Goal: Transaction & Acquisition: Purchase product/service

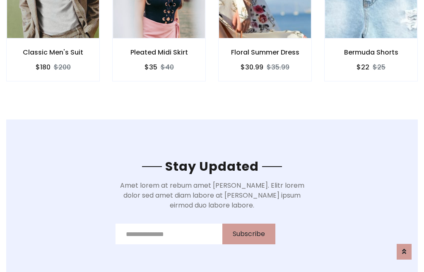
scroll to position [1247, 0]
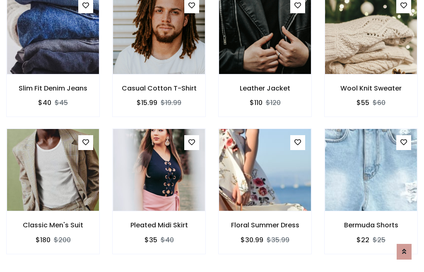
click at [212, 136] on div "Floral Summer Dress $30.99 $35.99" at bounding box center [265, 197] width 106 height 137
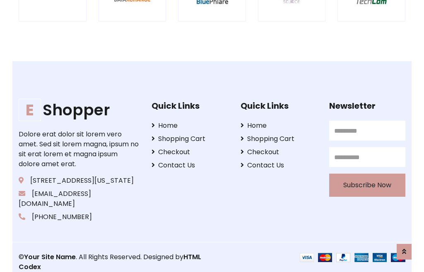
scroll to position [1576, 0]
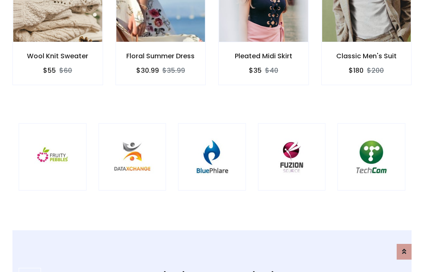
click at [212, 136] on img at bounding box center [211, 157] width 47 height 47
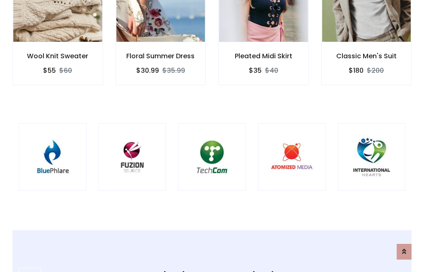
click at [212, 136] on img at bounding box center [211, 157] width 47 height 47
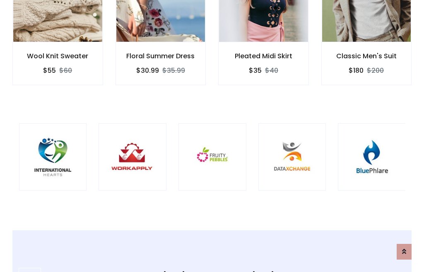
click at [212, 136] on img at bounding box center [212, 157] width 47 height 47
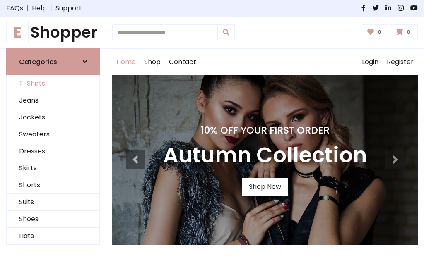
click at [53, 84] on link "T-Shirts" at bounding box center [53, 83] width 93 height 17
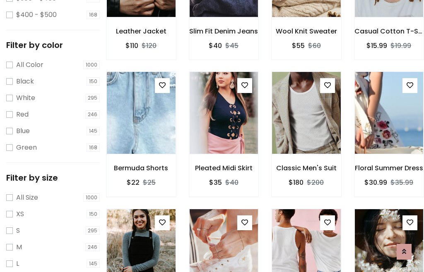
scroll to position [77, 0]
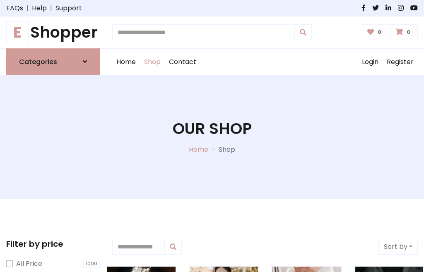
click at [53, 32] on h1 "E Shopper" at bounding box center [53, 32] width 94 height 19
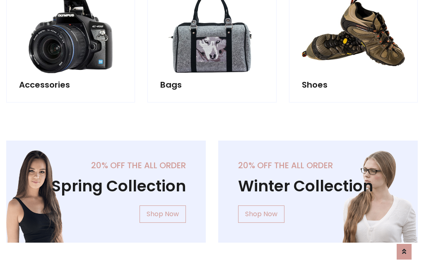
scroll to position [804, 0]
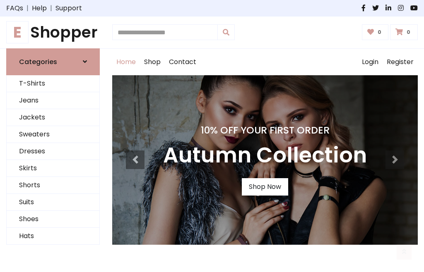
scroll to position [272, 0]
